Goal: Navigation & Orientation: Find specific page/section

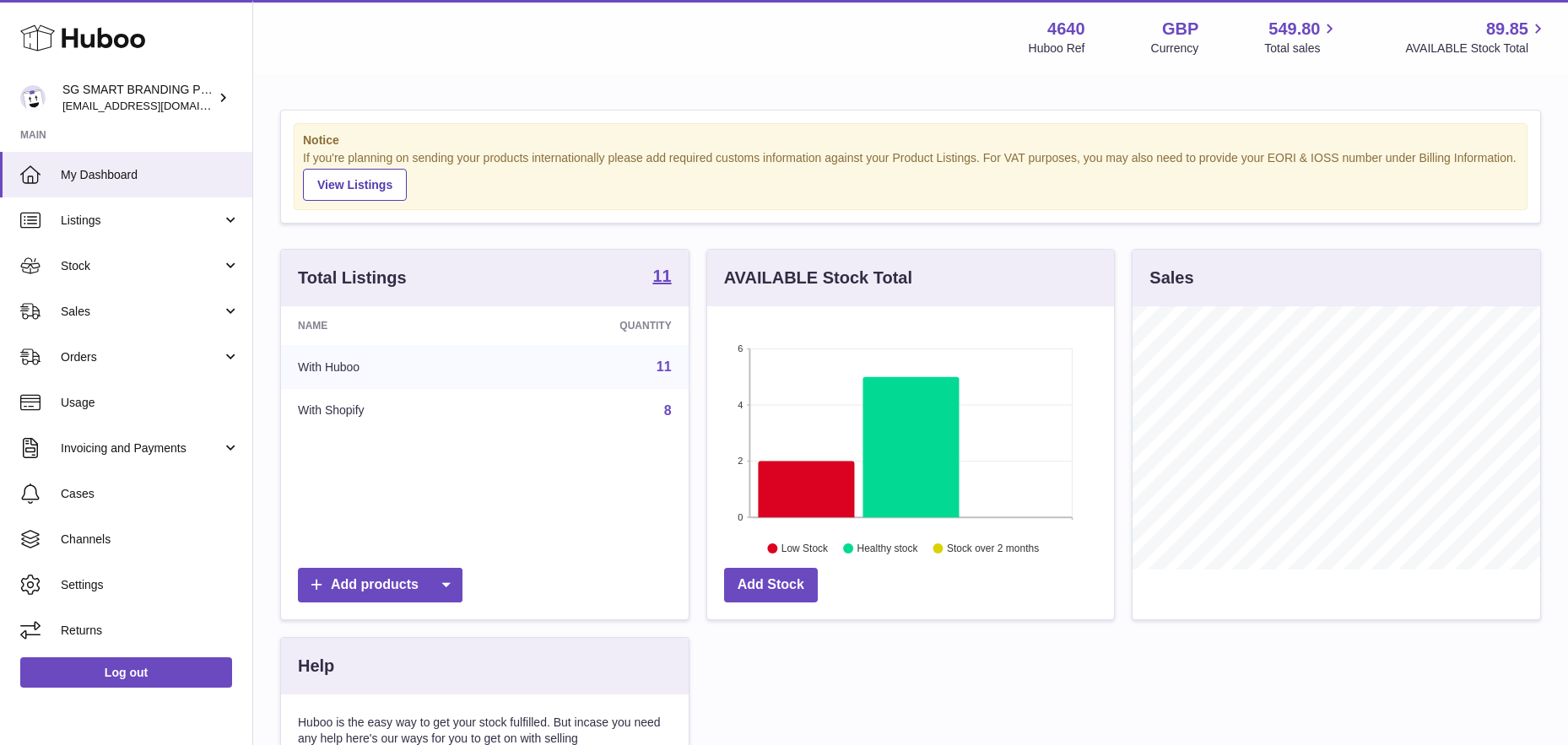
scroll to position [264, 407]
click at [68, 320] on link "Sales" at bounding box center [126, 311] width 252 height 46
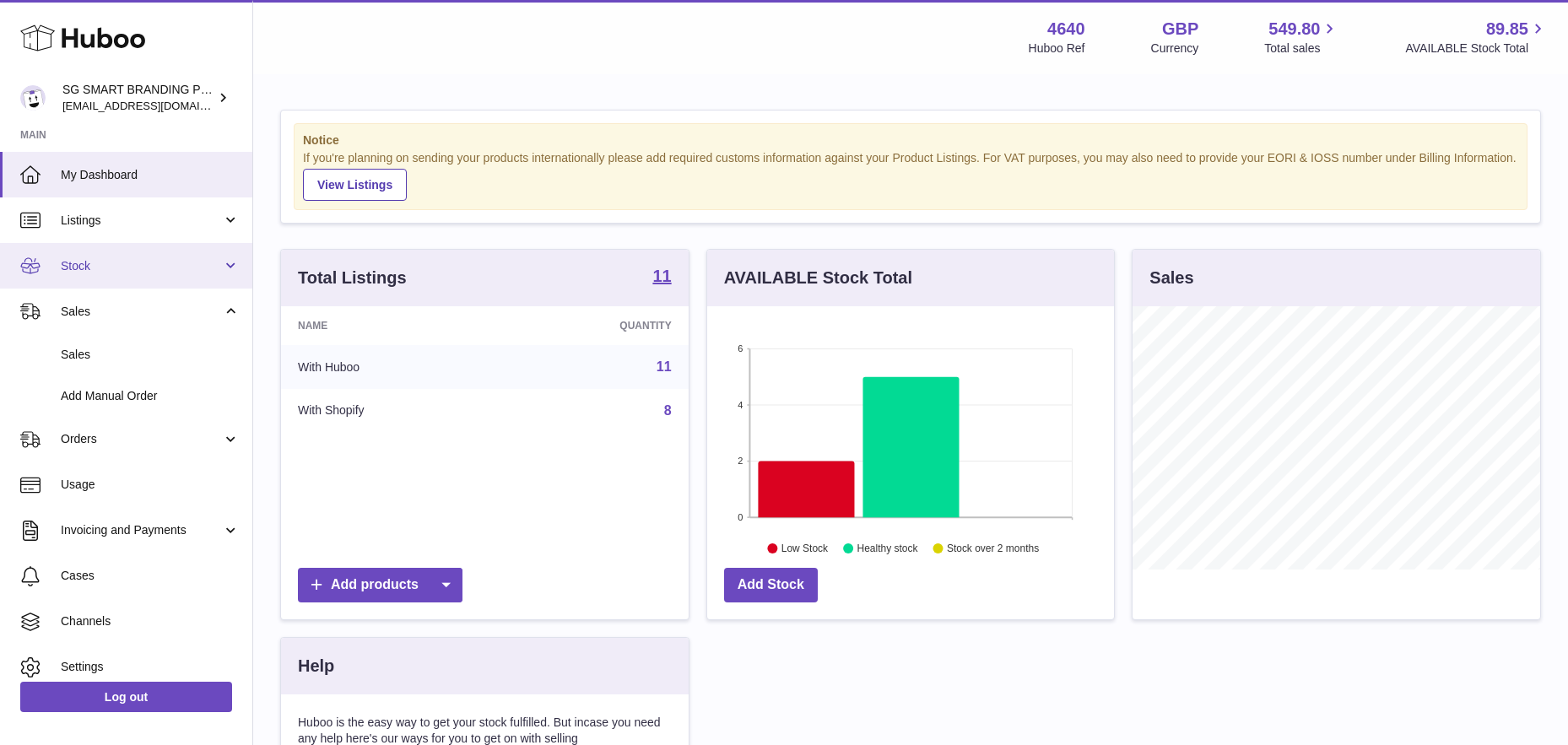
click at [95, 267] on span "Stock" at bounding box center [141, 266] width 161 height 16
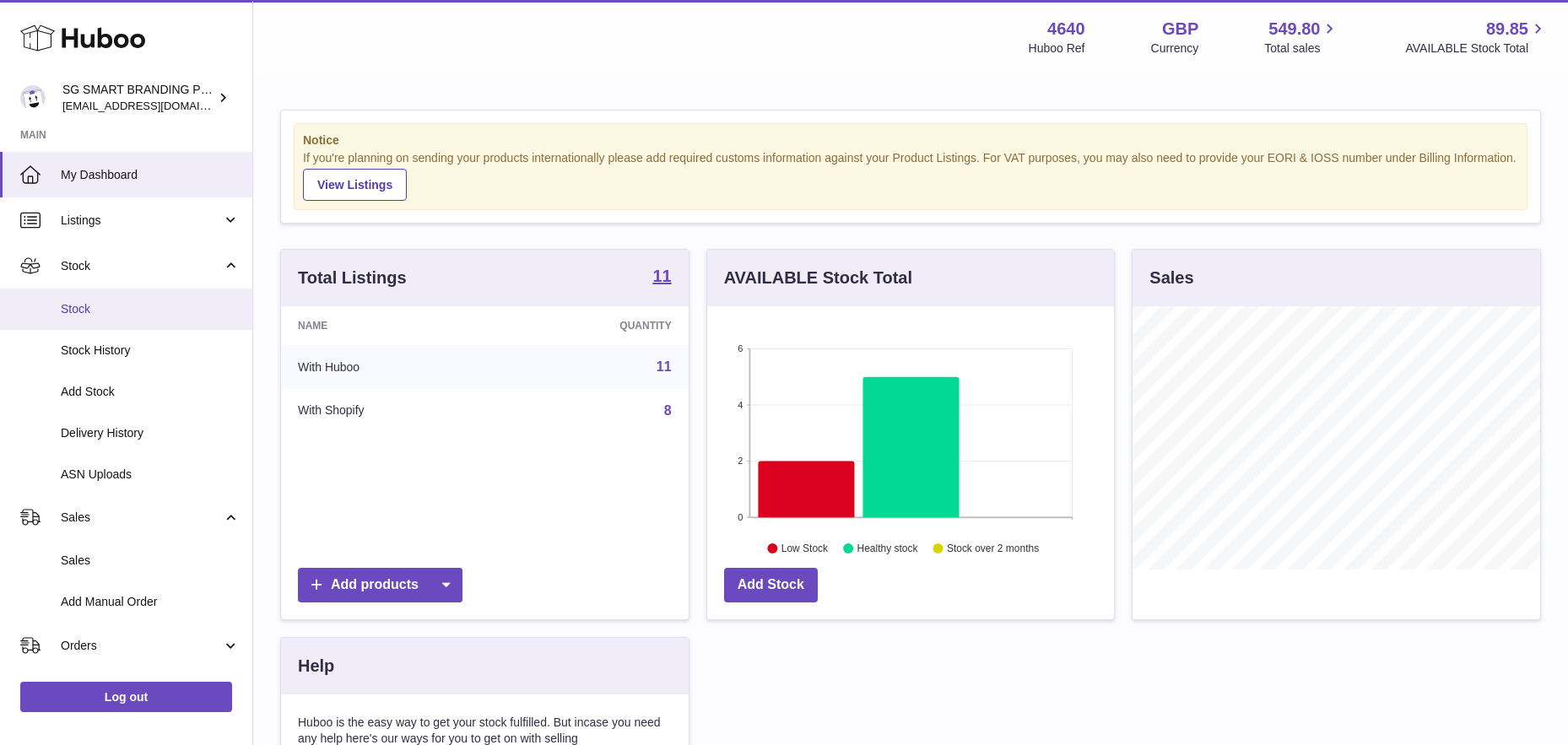
click at [94, 306] on span "Stock" at bounding box center [150, 309] width 179 height 16
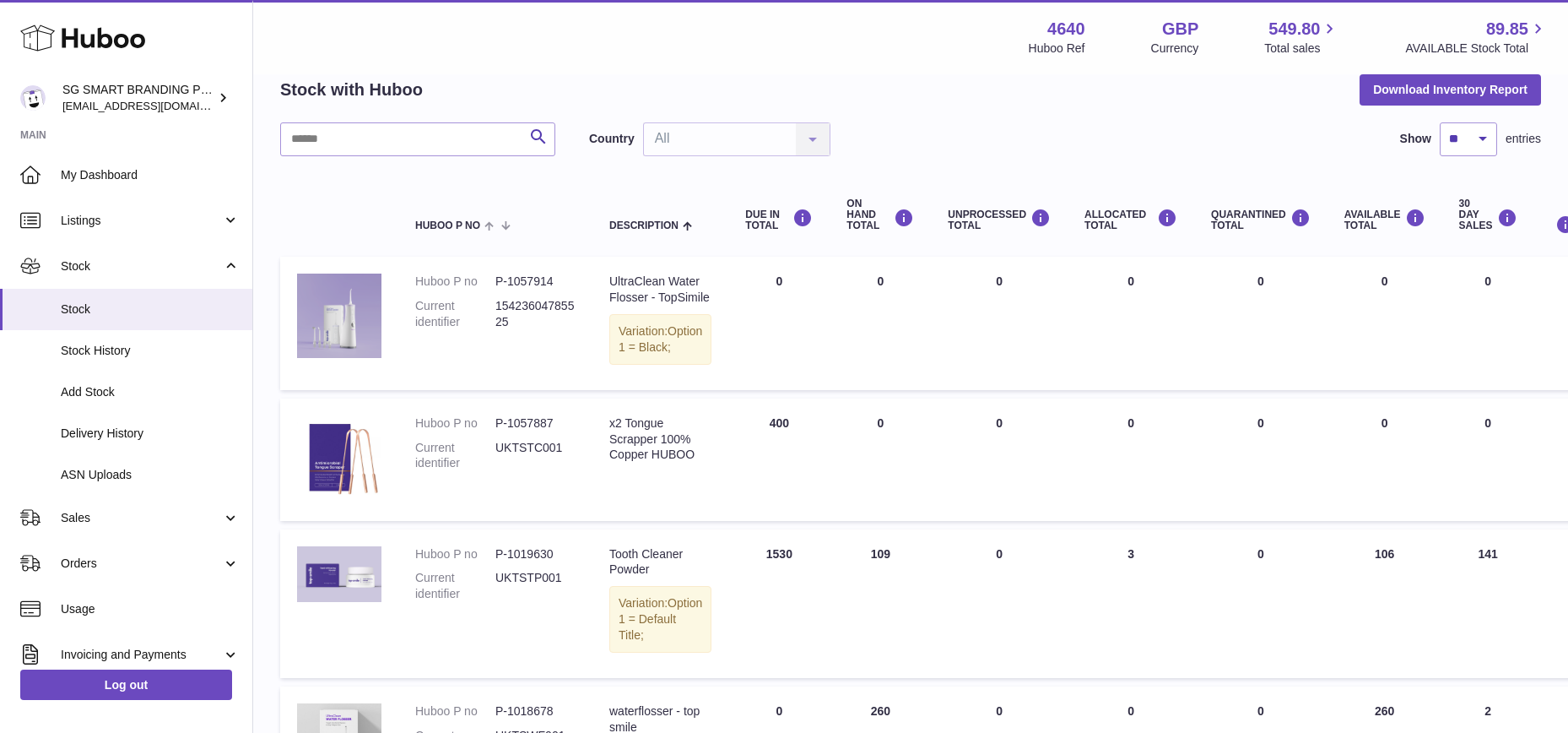
scroll to position [120, 0]
